Goal: Book appointment/travel/reservation

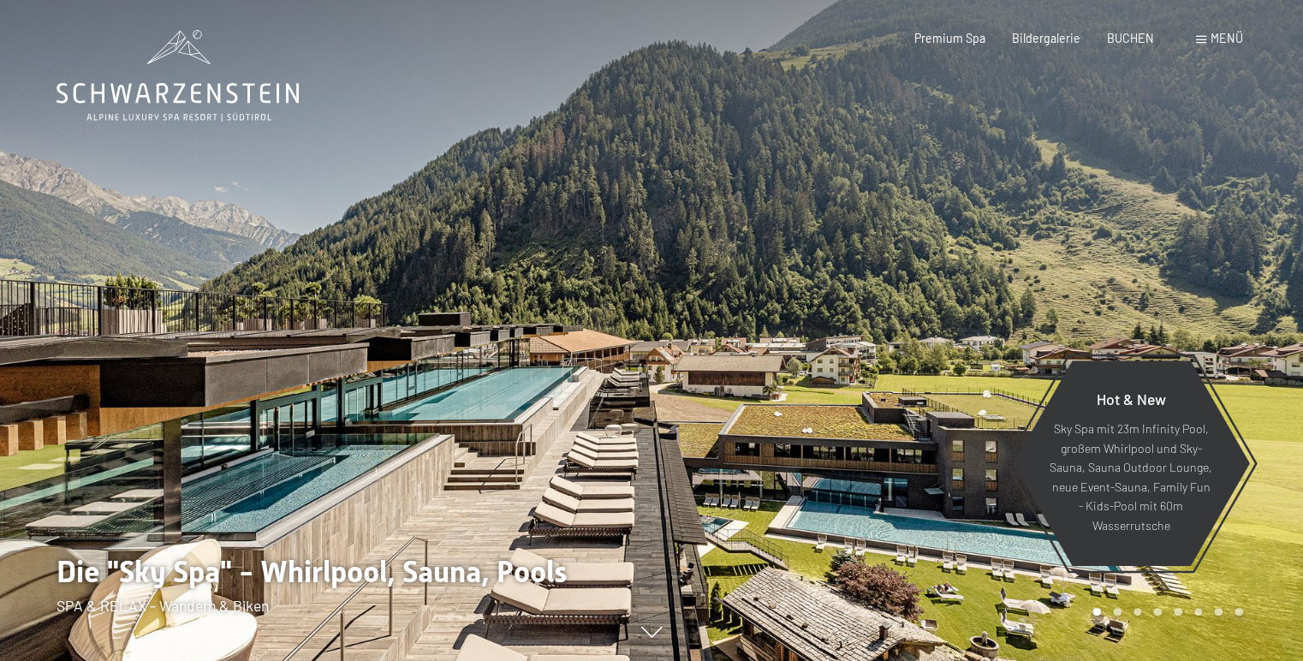
click at [1206, 33] on div "Menü" at bounding box center [1219, 38] width 47 height 17
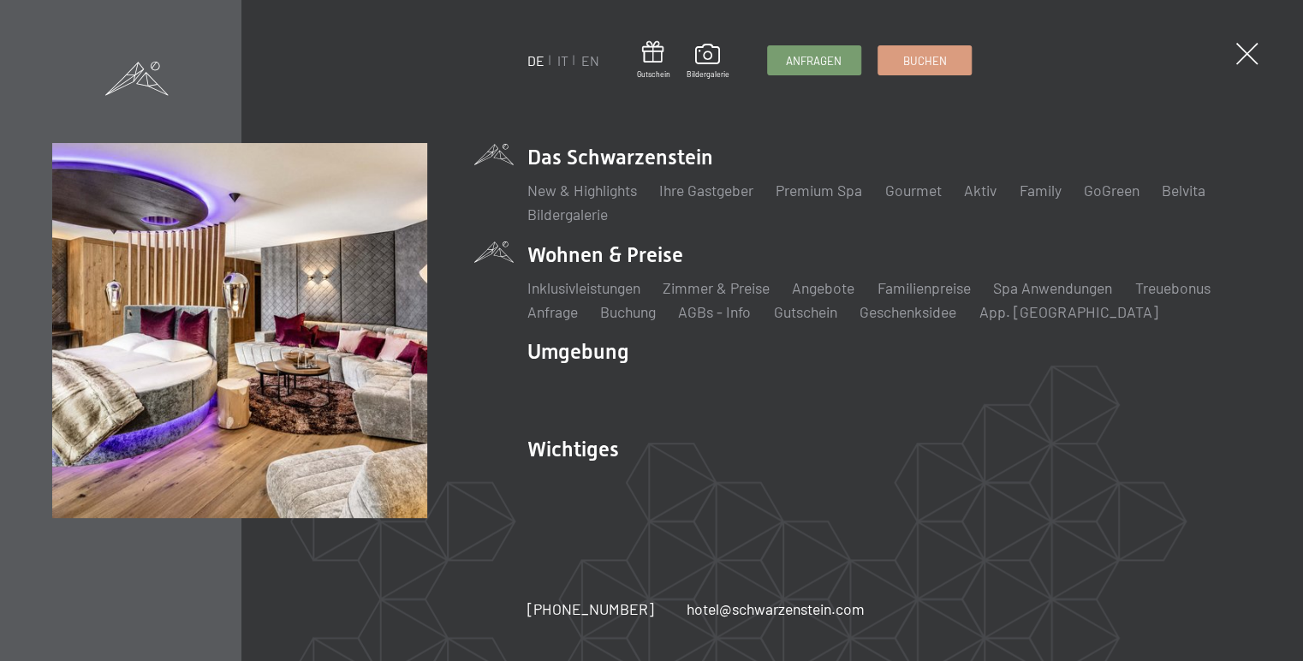
click at [633, 252] on li "Wohnen & Preise Inklusivleistungen Zimmer & Preise Liste Angebote Liste Familie…" at bounding box center [889, 282] width 724 height 82
click at [707, 283] on link "Zimmer & Preise" at bounding box center [716, 287] width 107 height 19
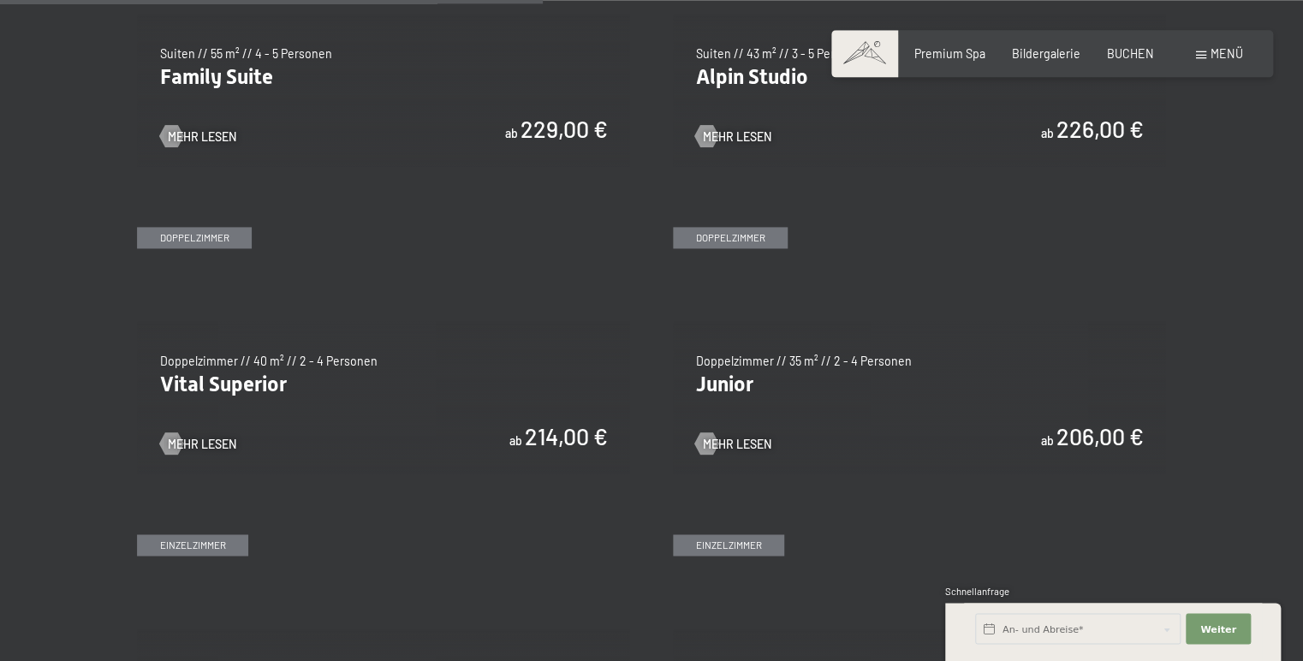
scroll to position [2079, 0]
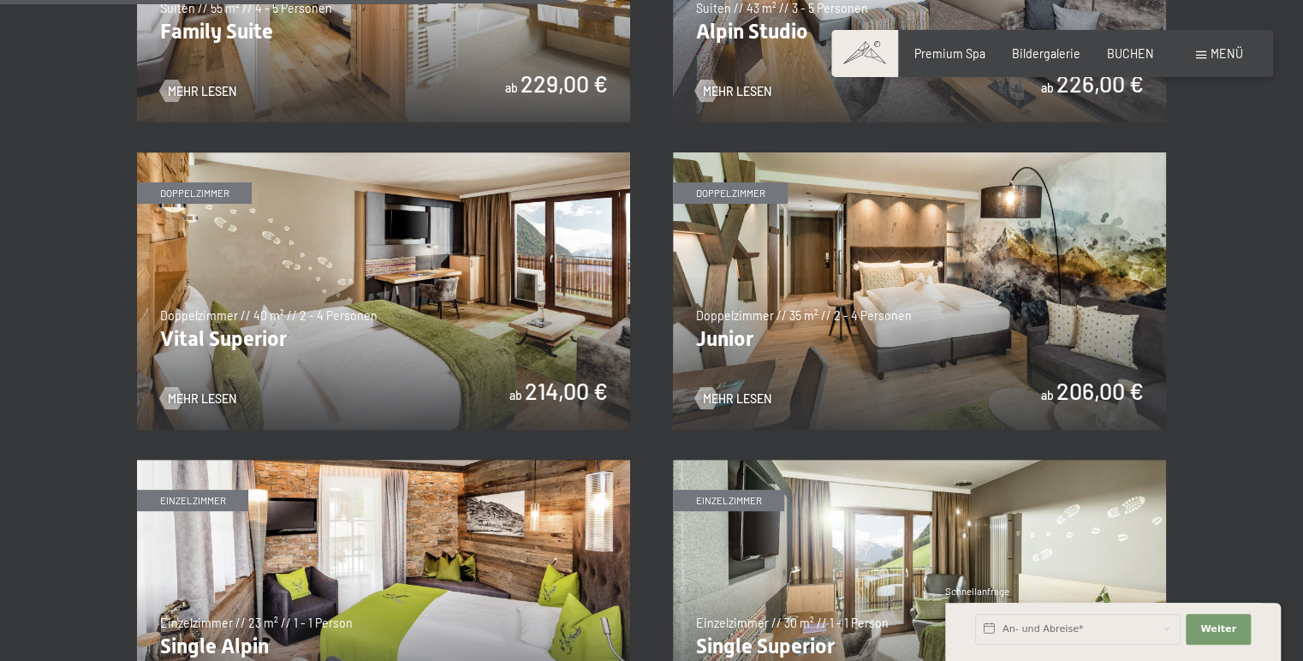
click at [474, 289] on img at bounding box center [383, 290] width 493 height 277
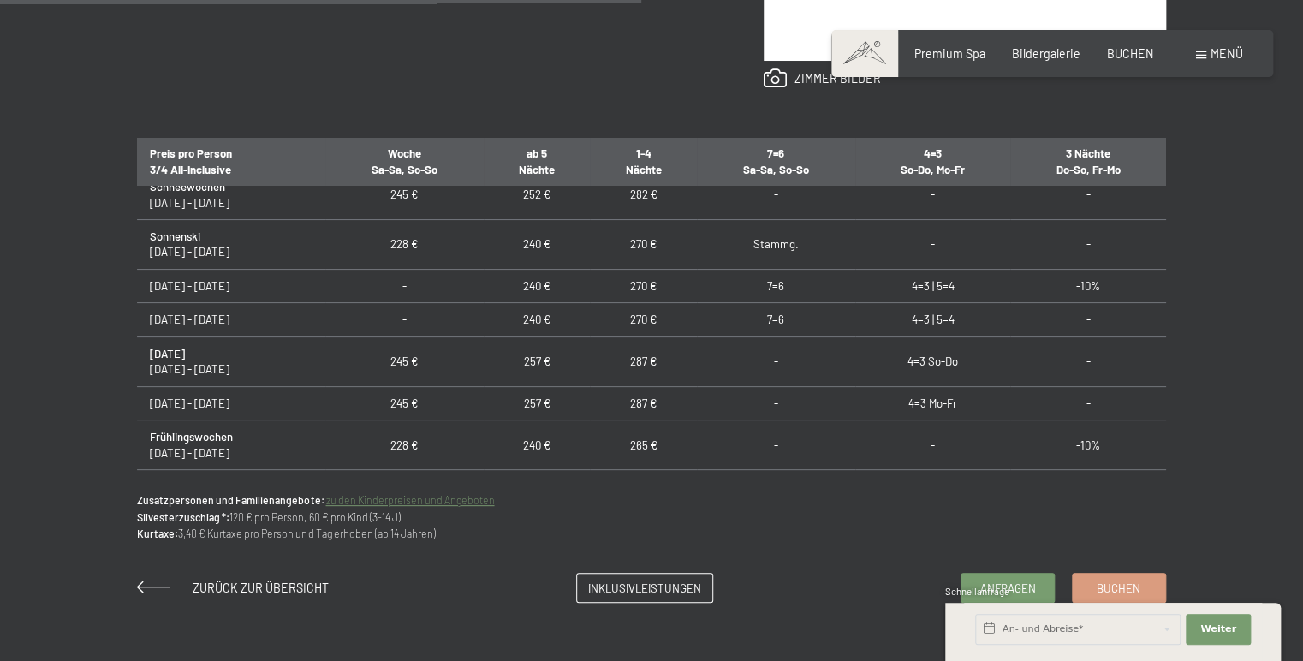
scroll to position [640, 0]
click at [1116, 586] on div "Schnellanfrage" at bounding box center [1113, 593] width 336 height 16
click at [1021, 584] on div "Buchen Anfragen Premium Spa Bildergalerie BUCHEN Menü DE IT EN Gutschein Bilder…" at bounding box center [651, 359] width 1303 height 2706
click at [915, 573] on div "Zurück zur Übersicht Inklusivleistungen Anfragen Buchen" at bounding box center [651, 588] width 1028 height 30
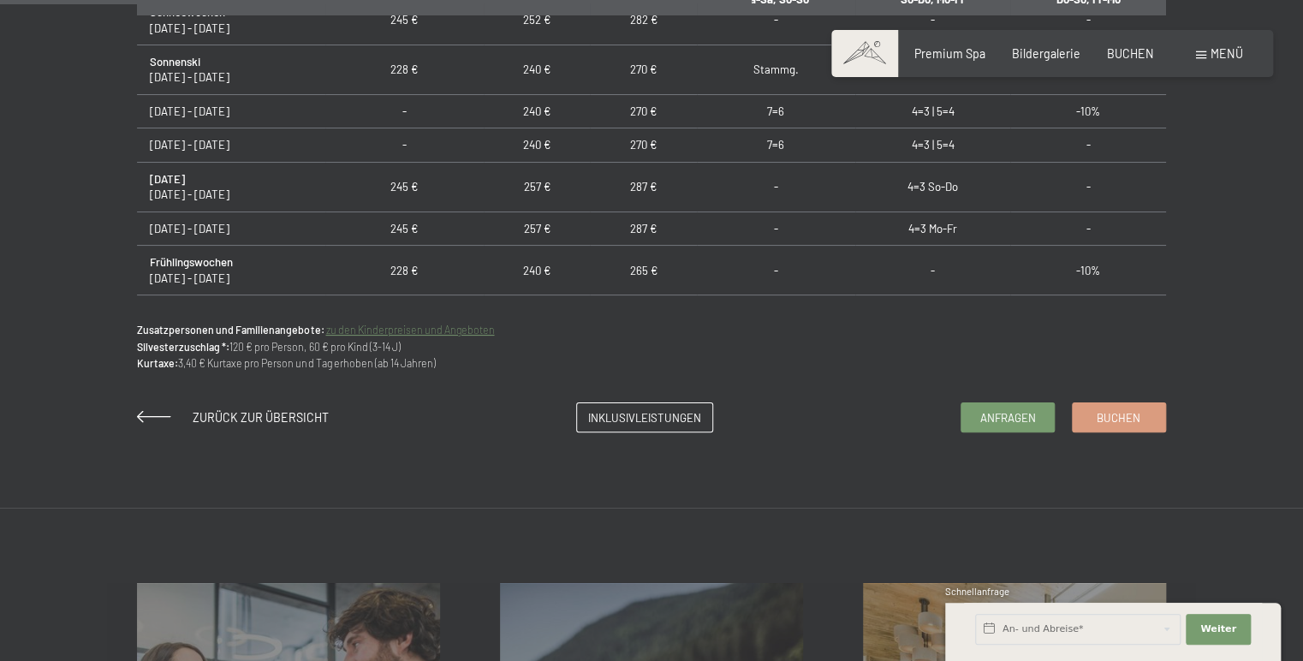
scroll to position [1175, 0]
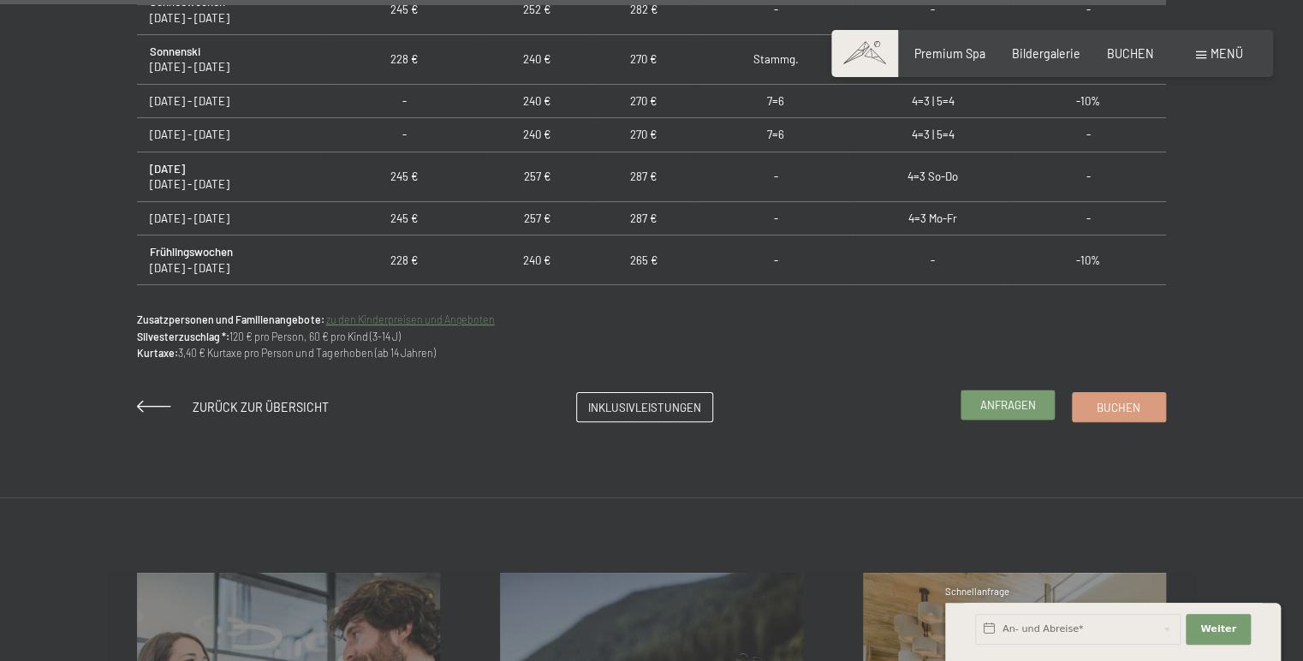
click at [1005, 401] on span "Anfragen" at bounding box center [1008, 404] width 56 height 15
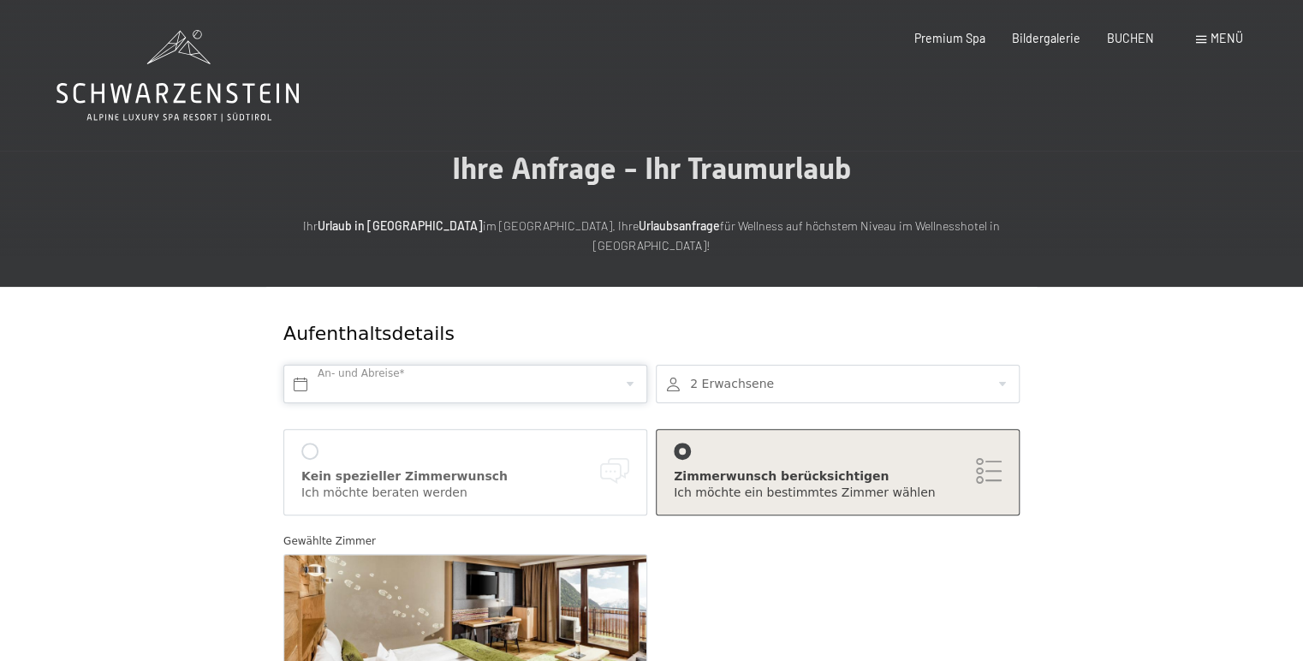
click at [302, 365] on input "text" at bounding box center [465, 384] width 364 height 39
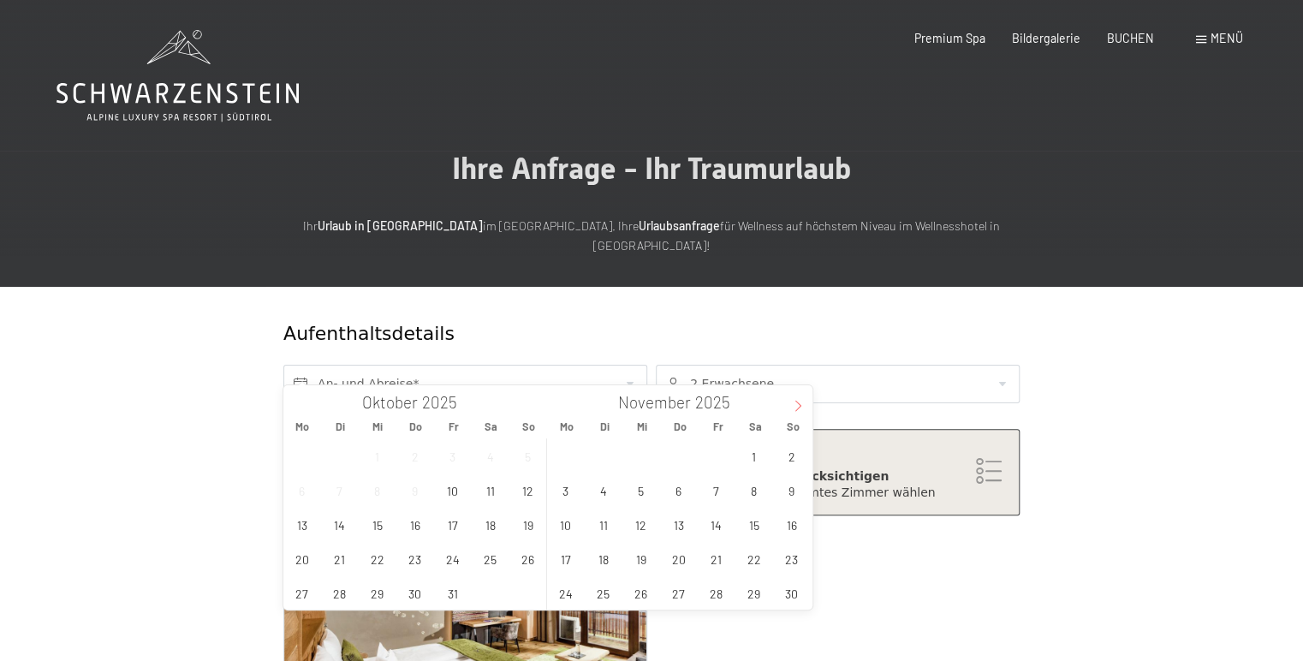
click at [797, 401] on icon at bounding box center [798, 406] width 12 height 12
type input "2026"
click at [797, 401] on icon at bounding box center [798, 406] width 12 height 12
type input "2026"
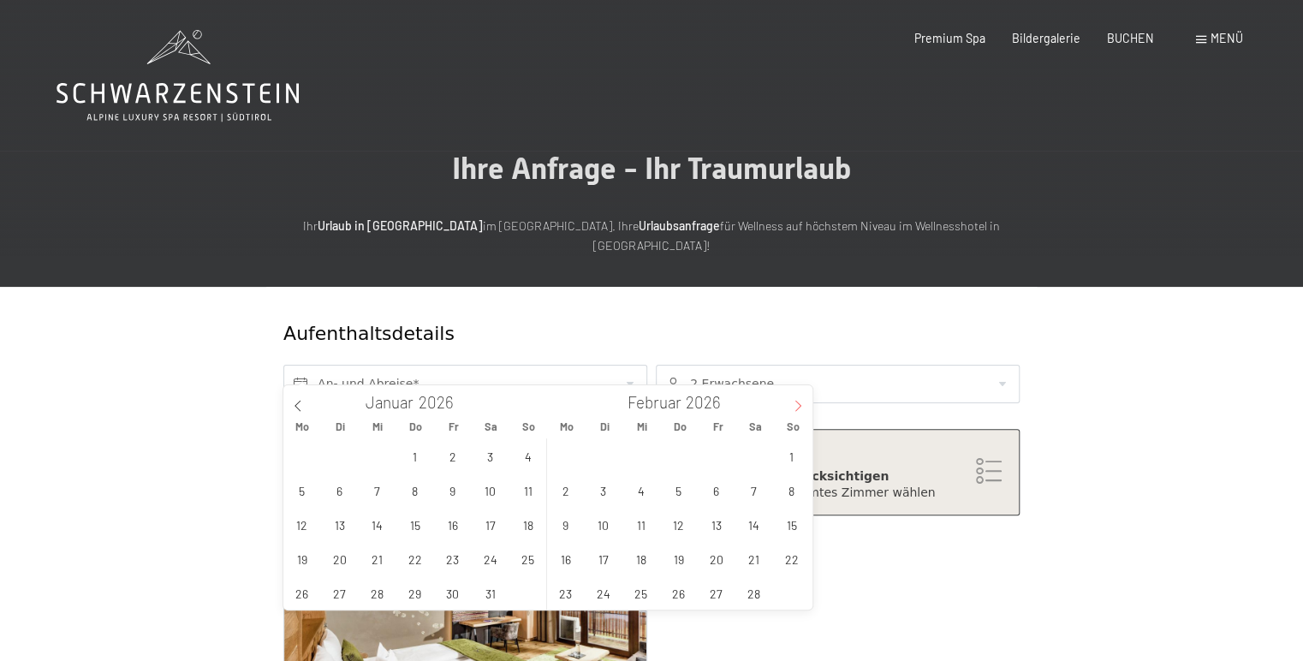
click at [797, 401] on icon at bounding box center [798, 406] width 12 height 12
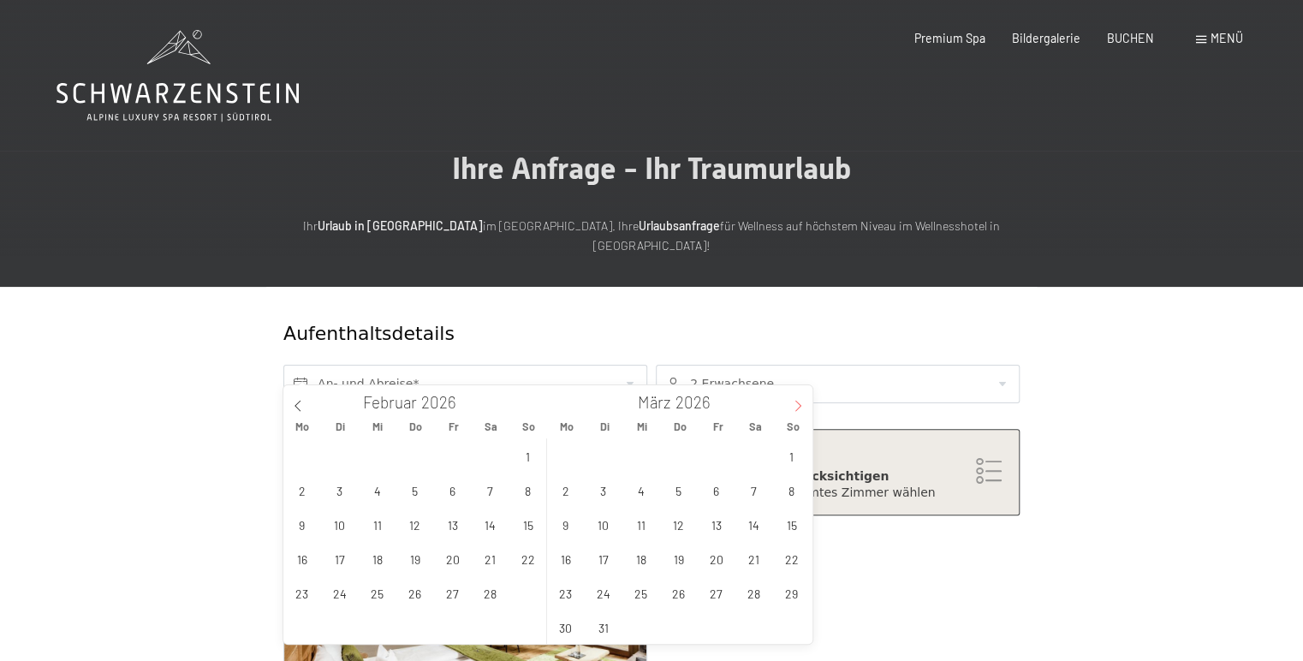
click at [797, 401] on icon at bounding box center [798, 406] width 12 height 12
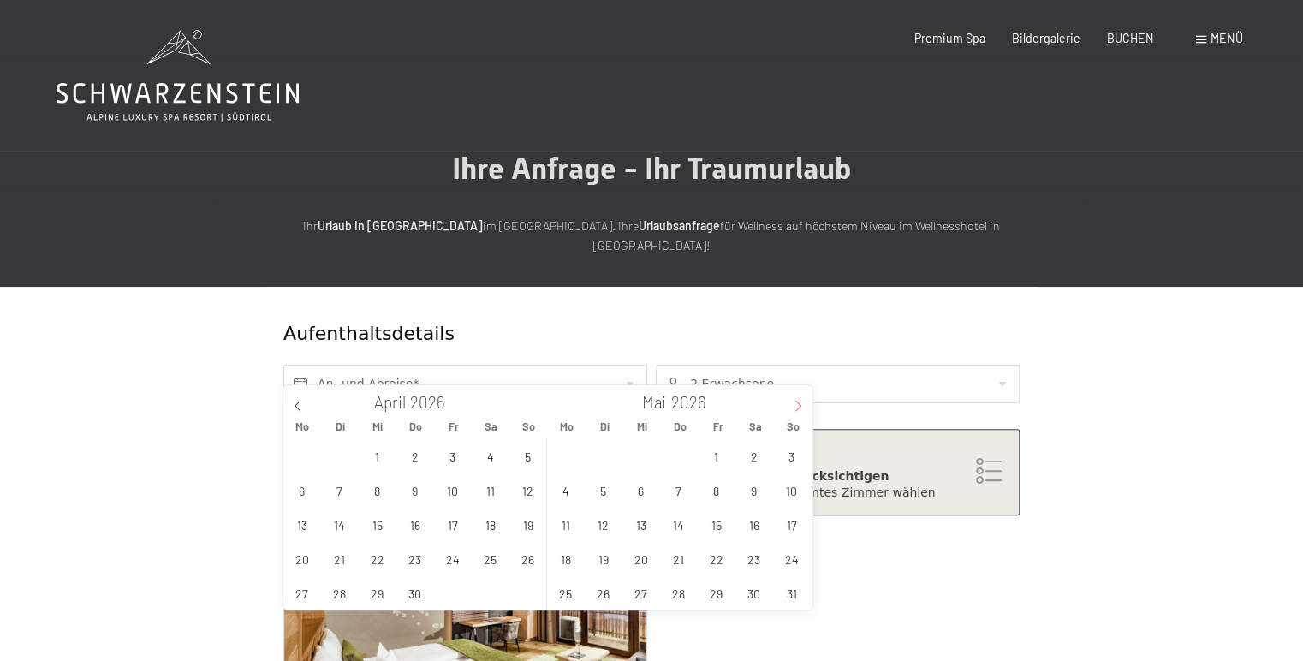
click at [797, 401] on icon at bounding box center [798, 406] width 12 height 12
click at [796, 400] on span at bounding box center [797, 399] width 29 height 29
click at [793, 455] on span "5" at bounding box center [791, 455] width 33 height 33
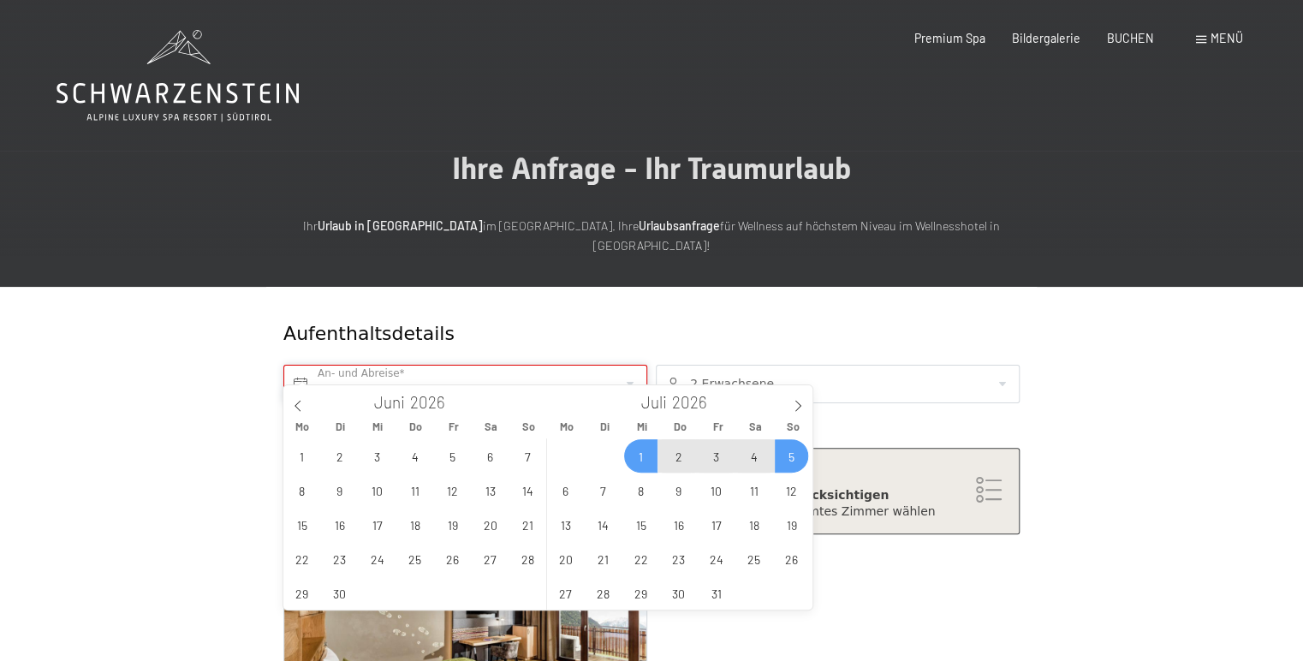
click at [567, 365] on input "So. 05.07.2026" at bounding box center [465, 384] width 364 height 39
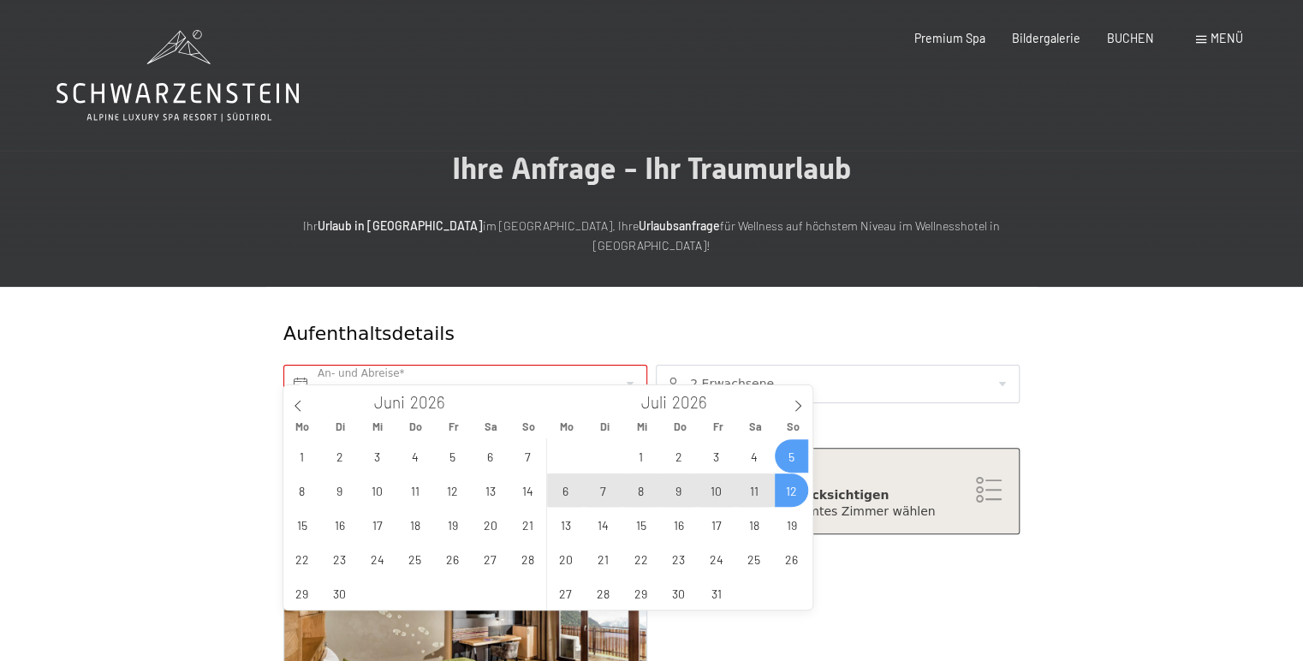
click at [797, 488] on span "12" at bounding box center [791, 489] width 33 height 33
type input "So. 05.07.2026 - So. 12.07.2026"
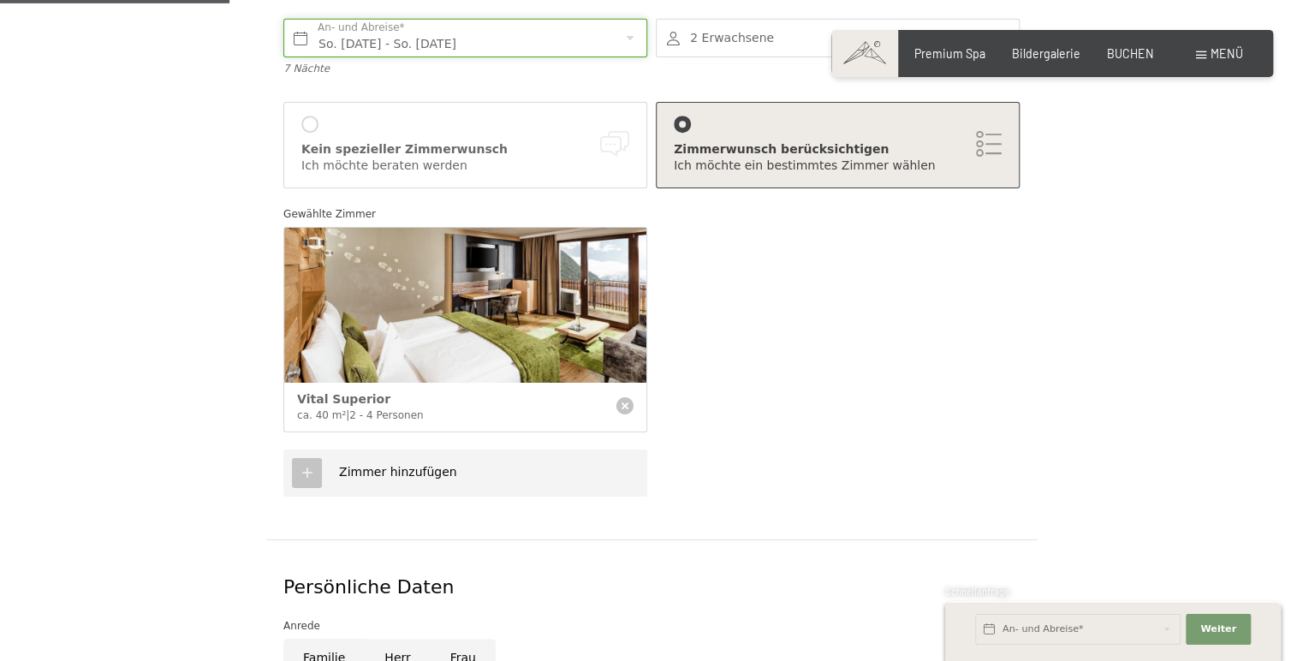
scroll to position [361, 0]
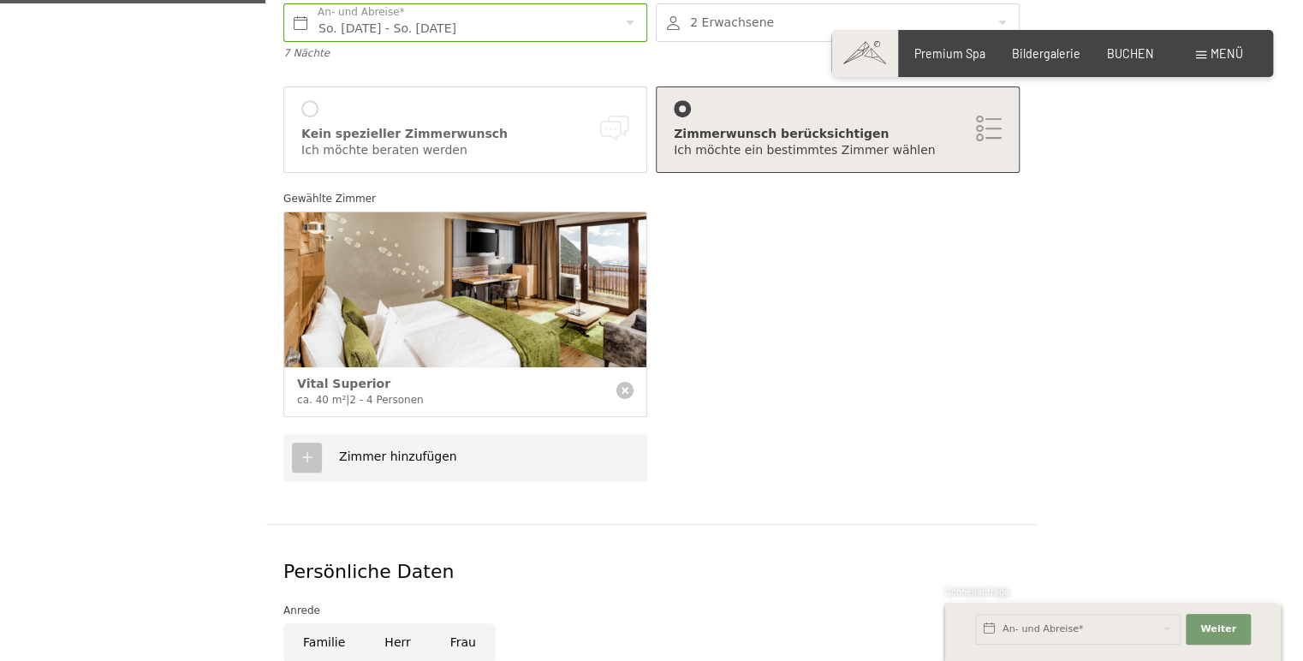
click at [311, 449] on icon at bounding box center [307, 456] width 15 height 15
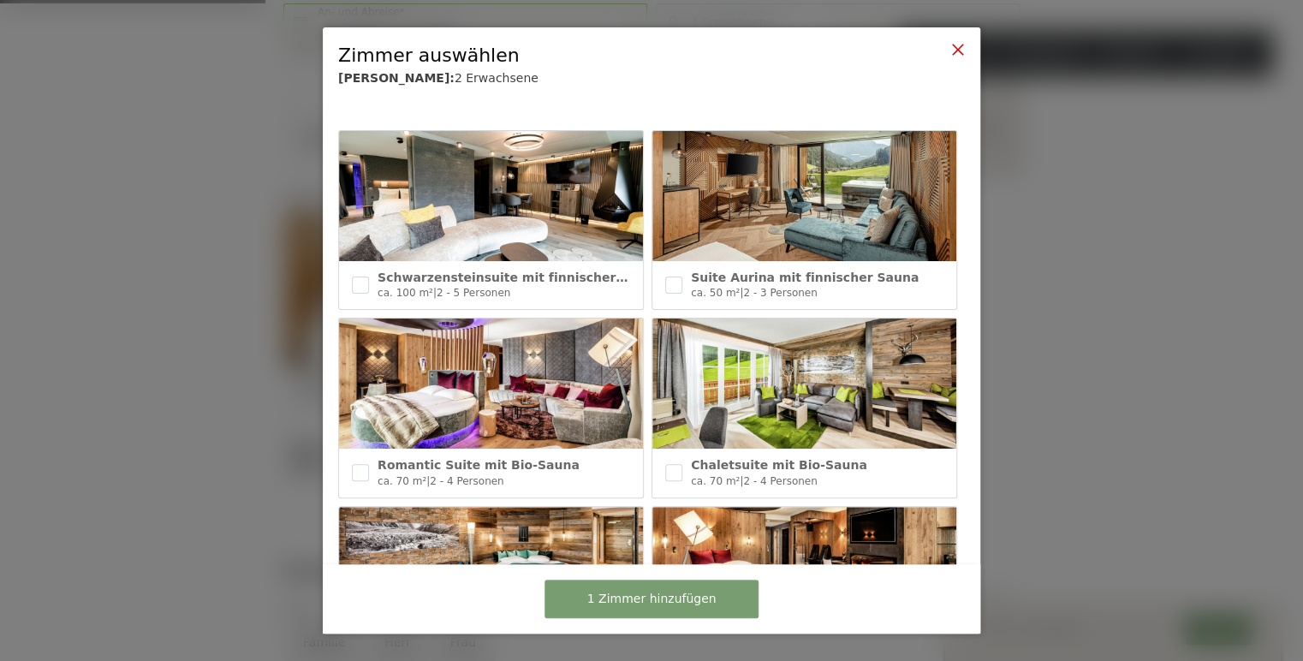
click at [959, 47] on icon at bounding box center [958, 50] width 14 height 14
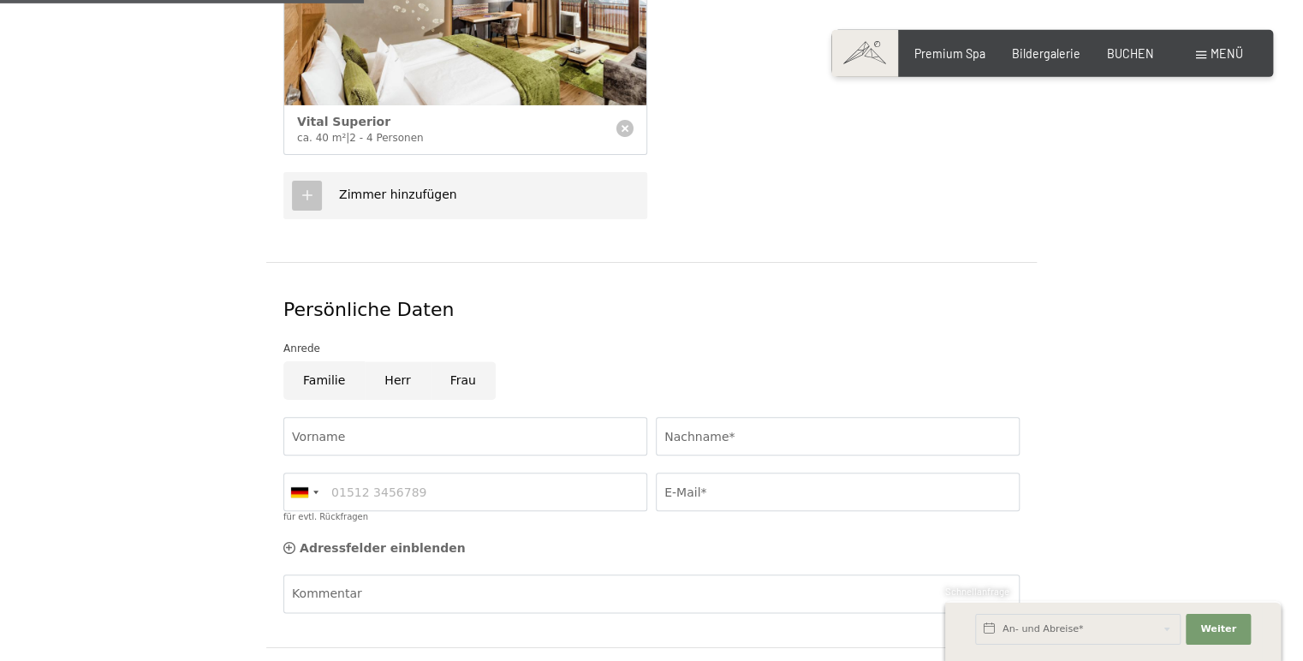
scroll to position [633, 0]
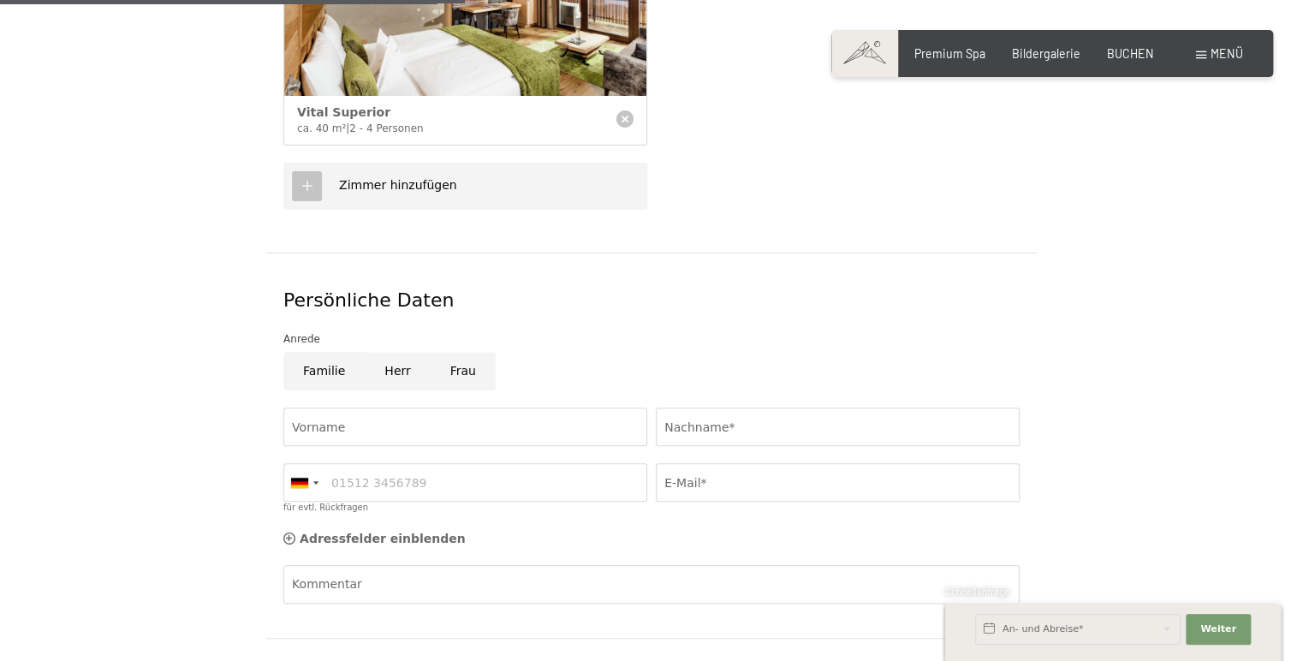
click at [393, 352] on input "Herr" at bounding box center [397, 371] width 65 height 39
radio input "true"
click at [394, 413] on input "Vorname" at bounding box center [465, 427] width 364 height 39
type input "Friedrich"
type input "Wittenmaier"
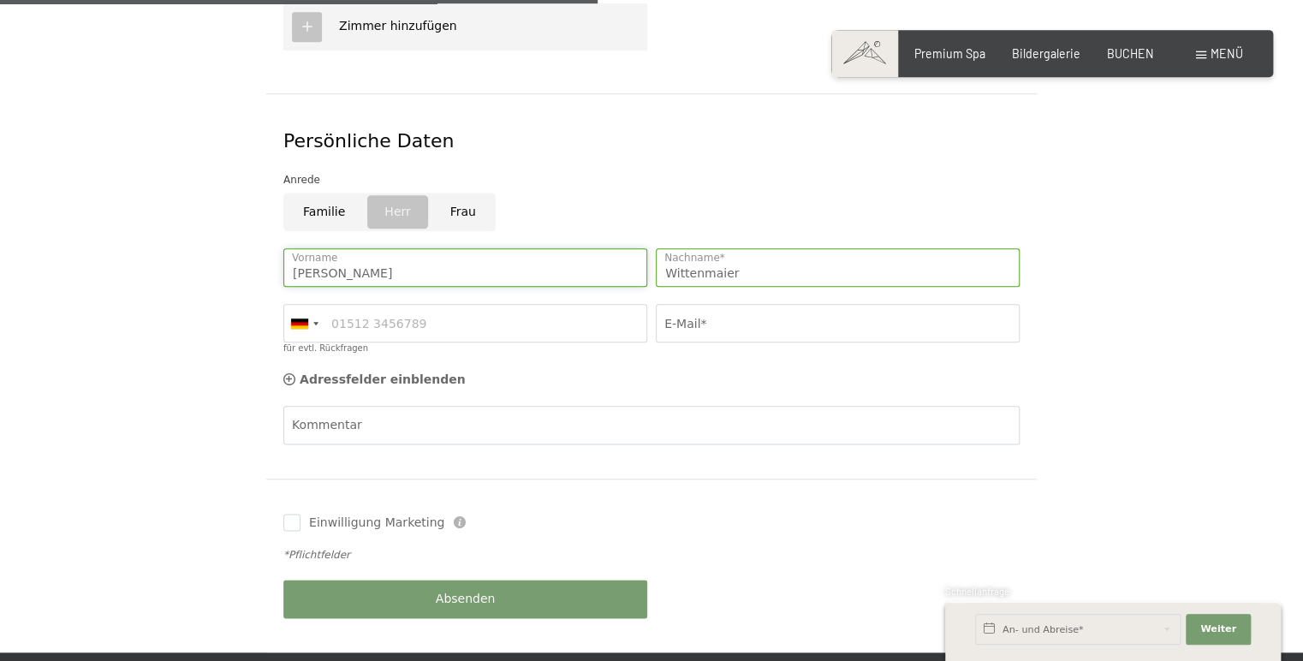
scroll to position [813, 0]
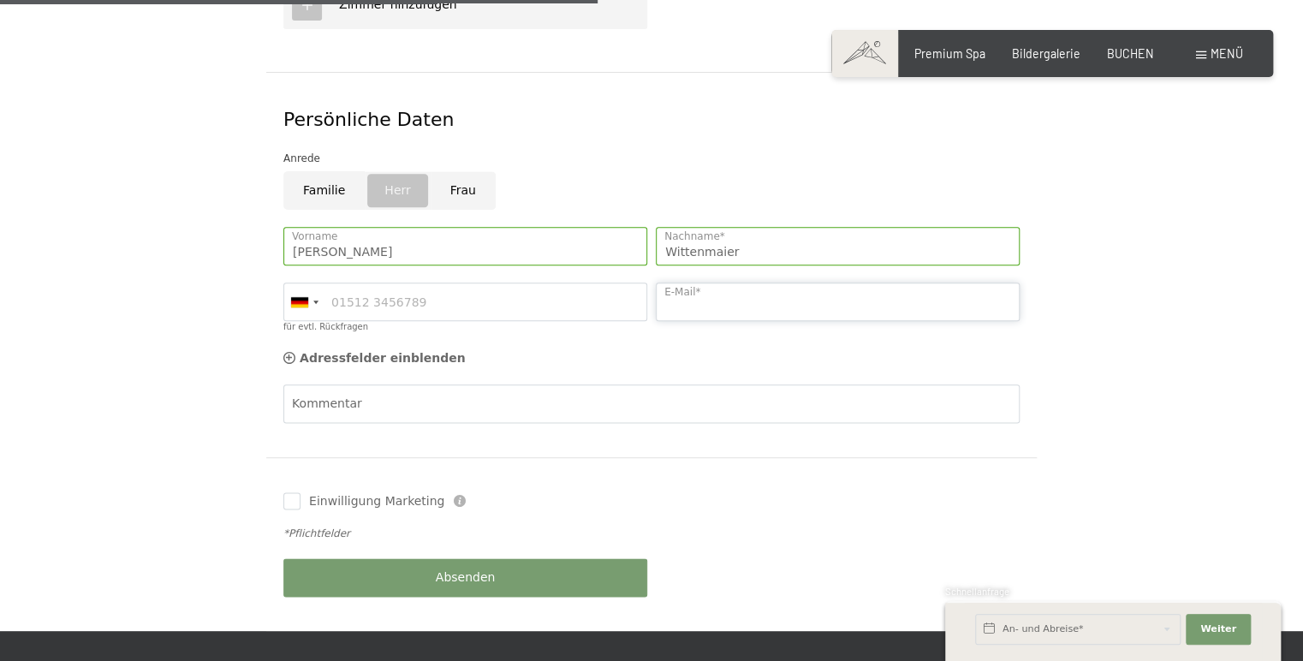
click at [712, 283] on input "E-Mail*" at bounding box center [838, 302] width 364 height 39
type input "e"
type input "Fritz"
type input "0621858441"
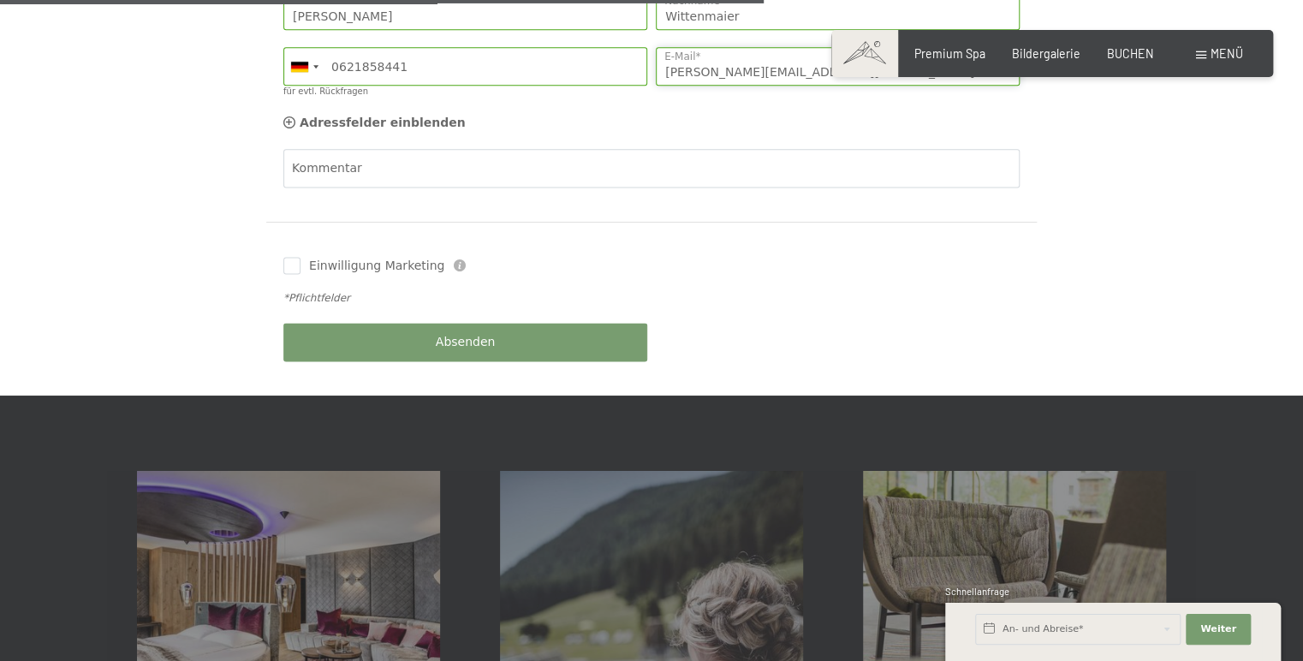
scroll to position [1085, 0]
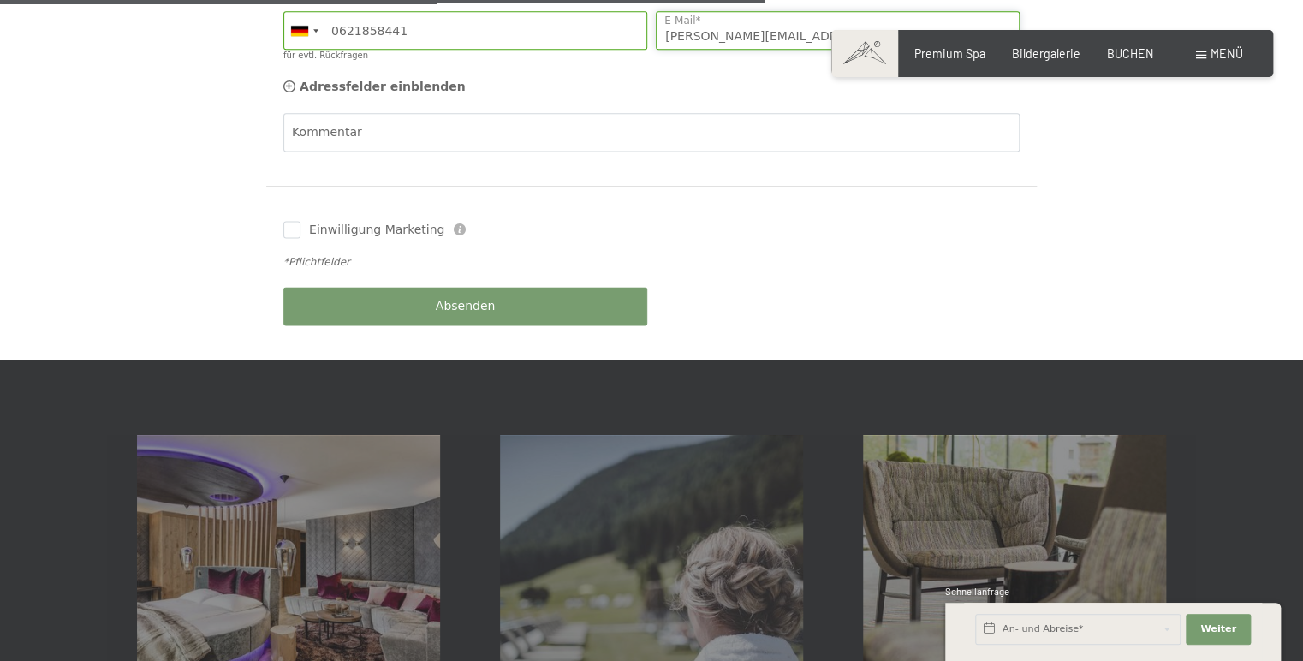
type input "eh-fw@t-online.de"
click at [462, 298] on span "Absenden" at bounding box center [466, 306] width 60 height 17
